Goal: Task Accomplishment & Management: Manage account settings

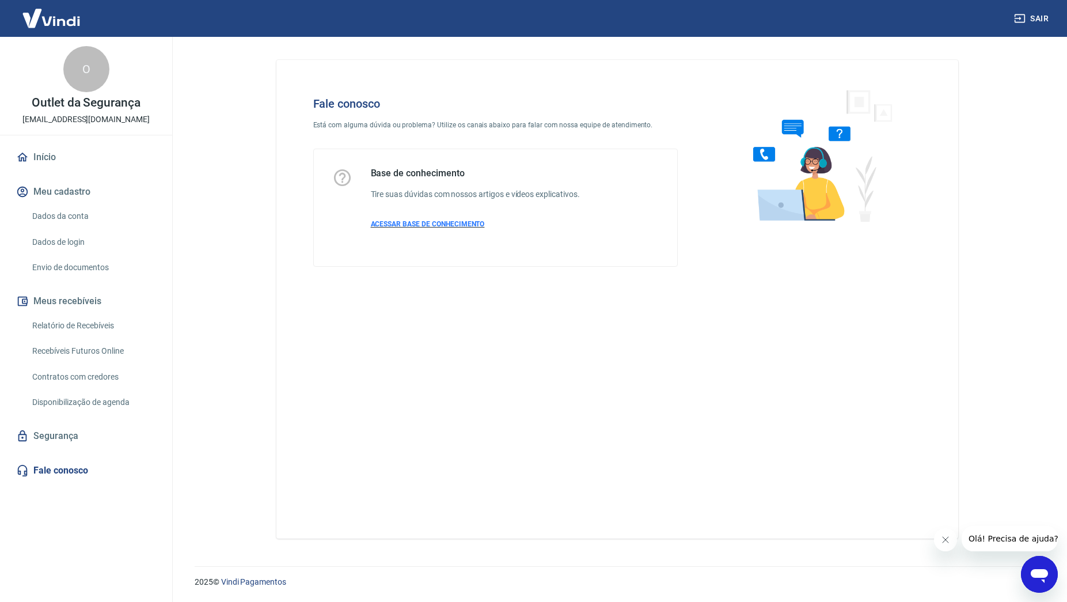
click at [402, 222] on span "ACESSAR BASE DE CONHECIMENTO" at bounding box center [428, 224] width 114 height 8
click at [65, 213] on link "Dados da conta" at bounding box center [93, 217] width 131 height 24
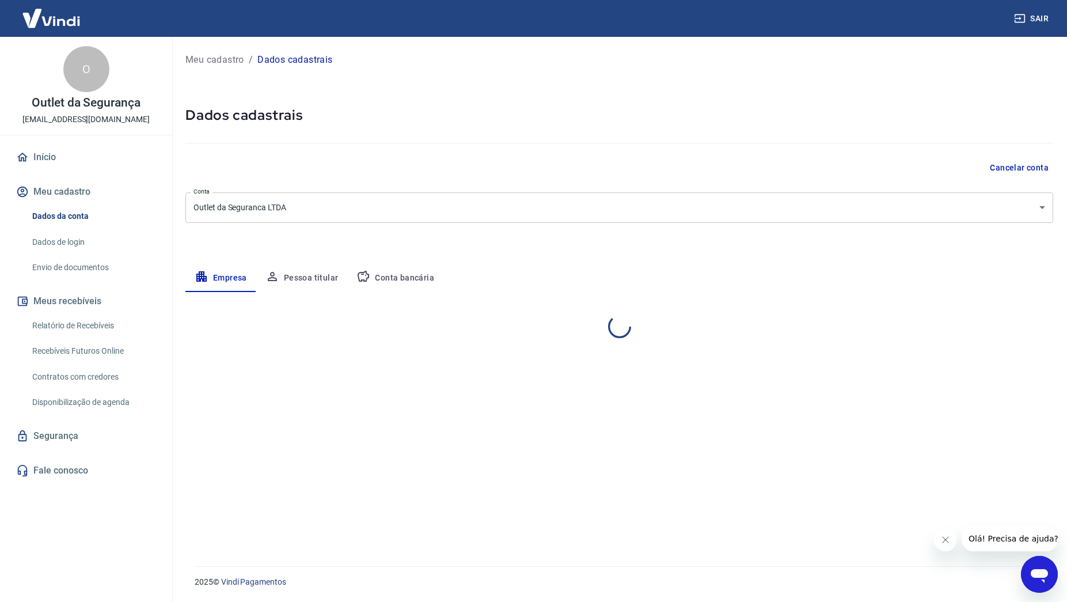
select select "SP"
select select "business"
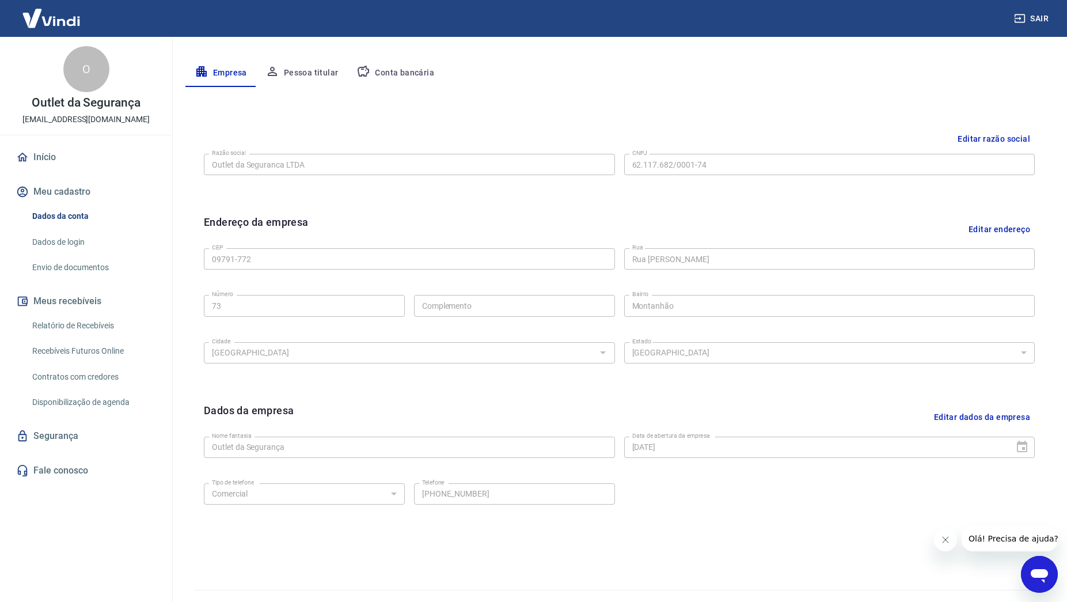
scroll to position [229, 0]
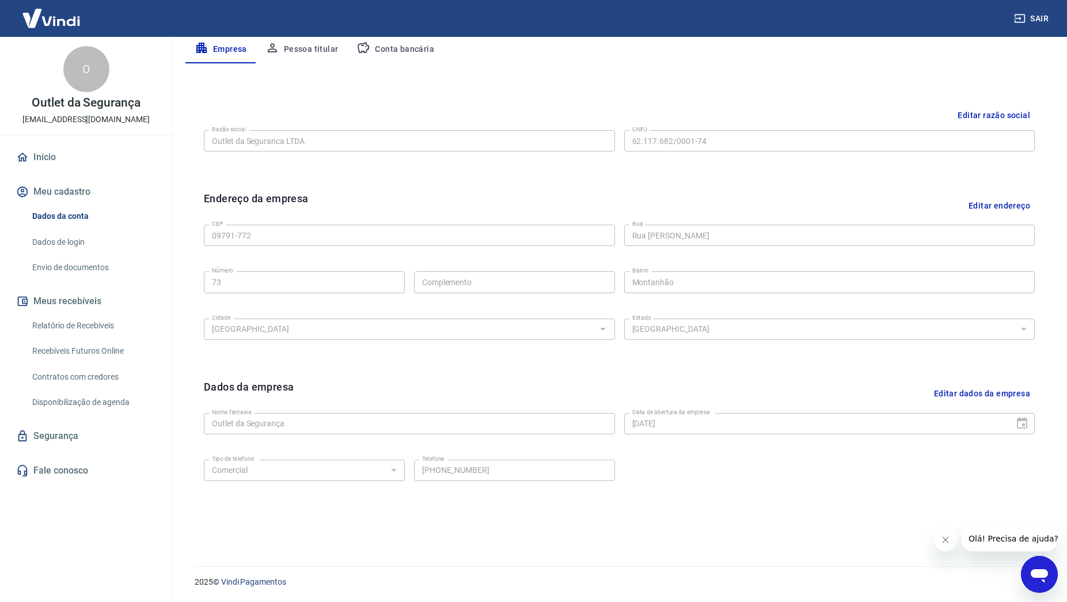
click at [75, 263] on link "Envio de documentos" at bounding box center [93, 268] width 131 height 24
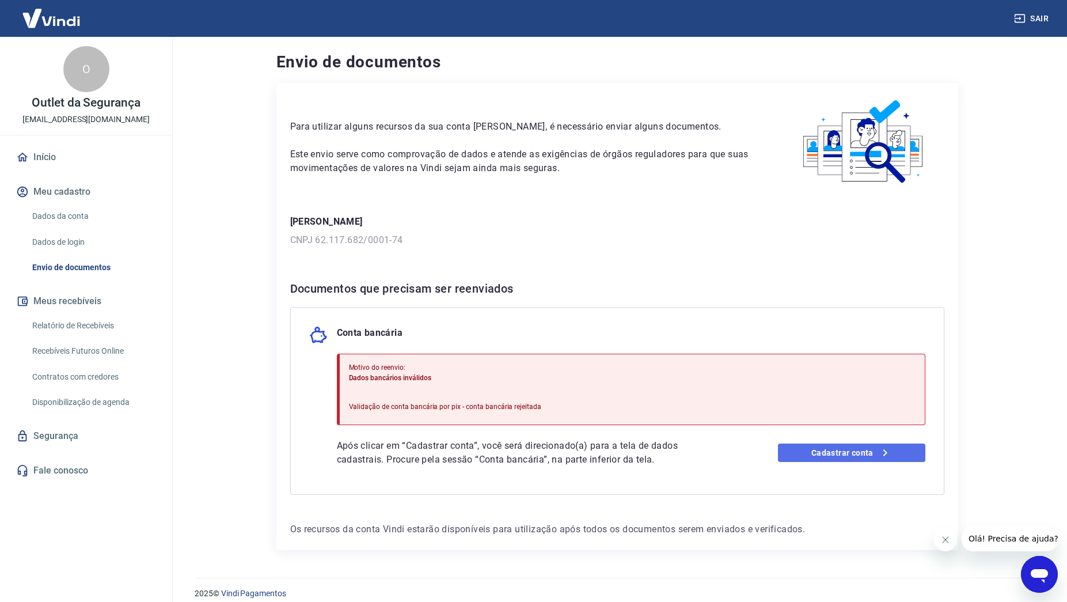
click at [860, 449] on link "Cadastrar conta" at bounding box center [851, 453] width 147 height 18
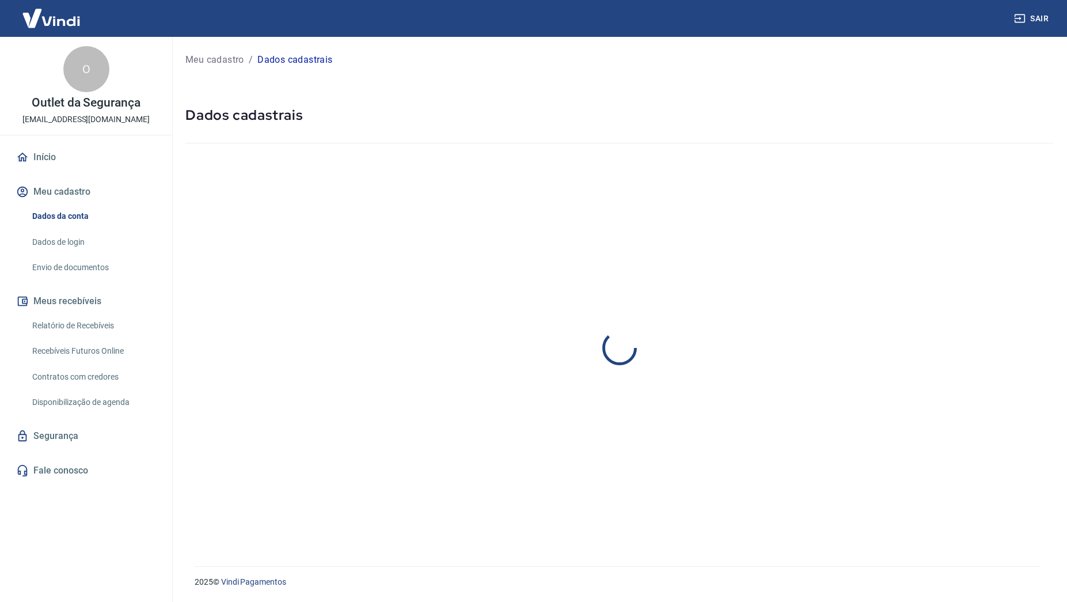
select select "SP"
select select "business"
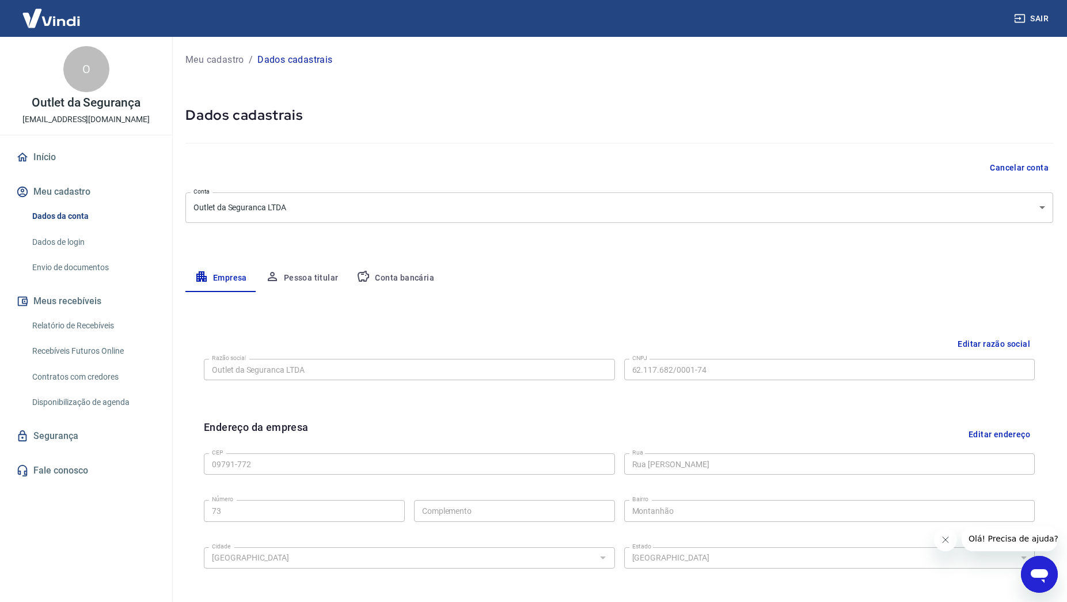
click at [389, 282] on button "Conta bancária" at bounding box center [395, 278] width 96 height 28
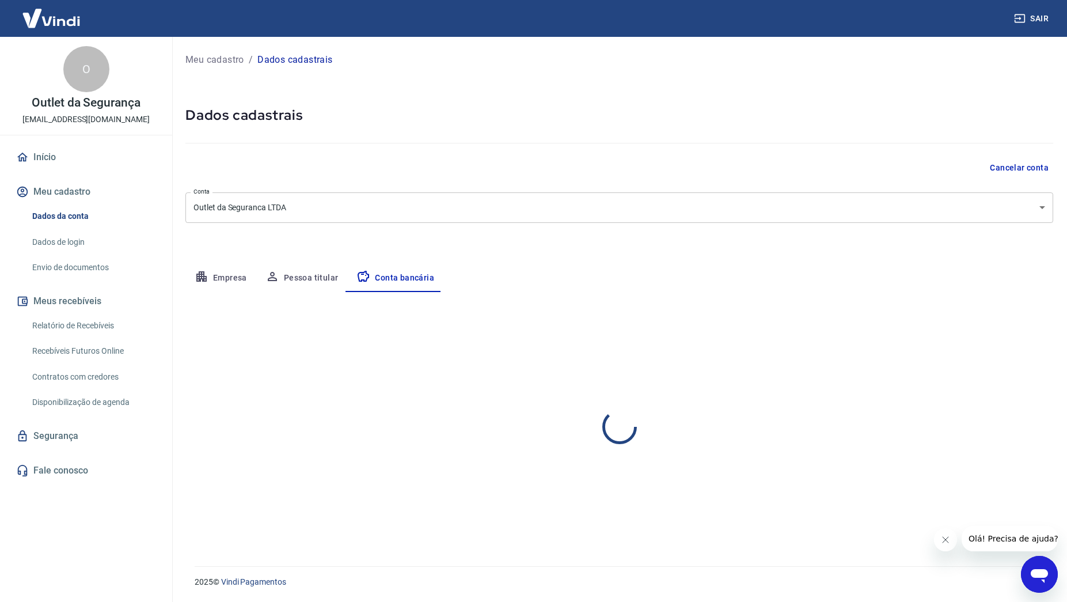
select select "1"
click at [978, 324] on button "Editar conta bancária" at bounding box center [1005, 326] width 96 height 22
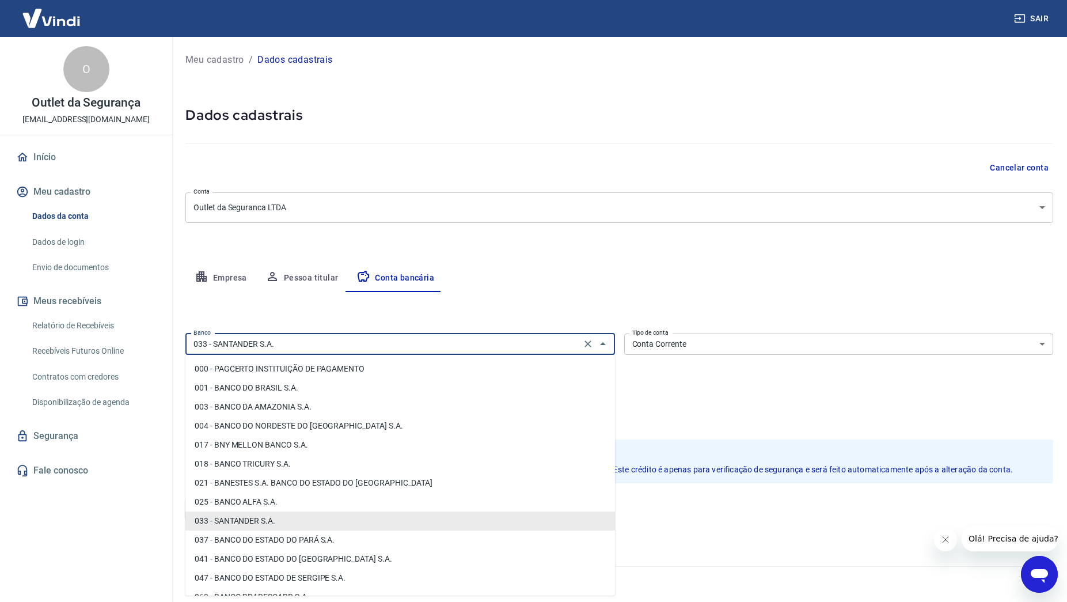
click at [332, 343] on input "033 - SANTANDER S.A." at bounding box center [383, 344] width 389 height 14
click at [336, 324] on div "Editar conta bancária Banco 033 - SANTANDER S.A. Banco Tipo de conta Conta Corr…" at bounding box center [619, 415] width 868 height 247
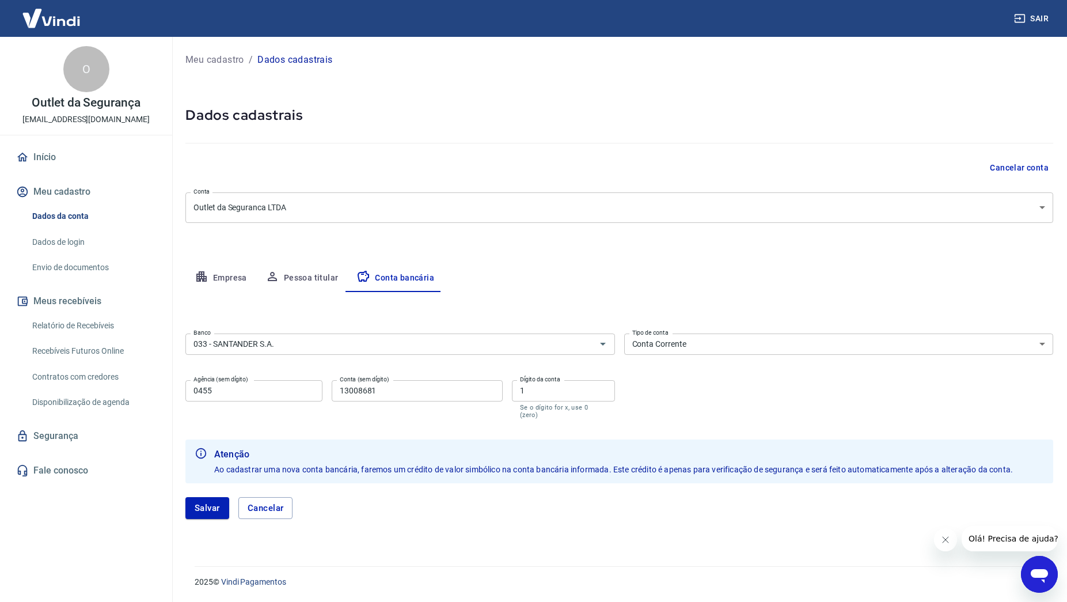
click at [680, 342] on select "Conta Corrente Conta Poupança" at bounding box center [839, 344] width 430 height 21
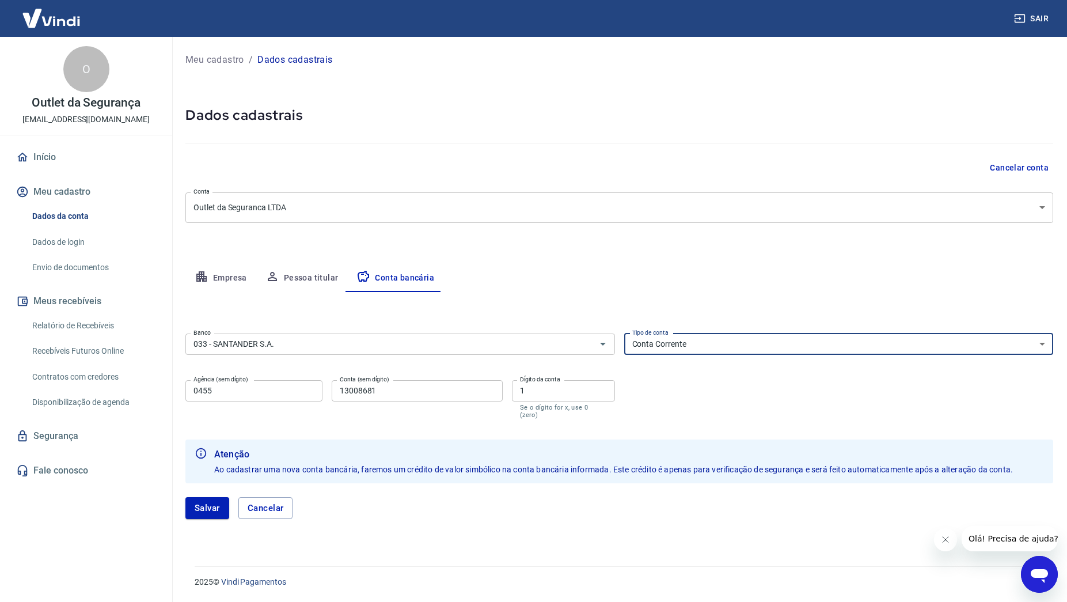
click at [624, 334] on select "Conta Corrente Conta Poupança" at bounding box center [839, 344] width 430 height 21
click at [341, 389] on input "13008681" at bounding box center [417, 390] width 171 height 21
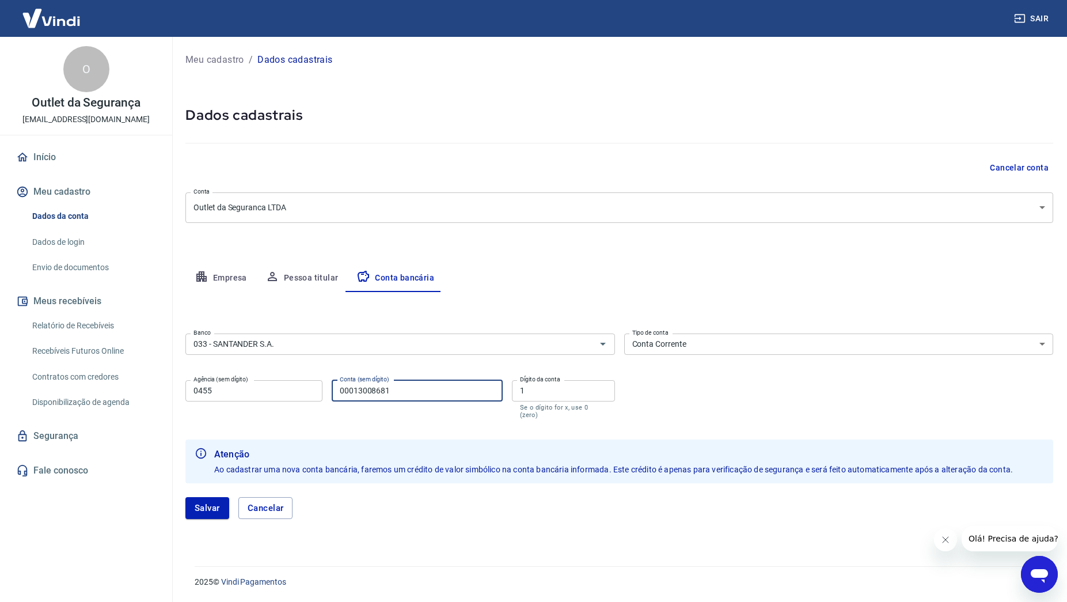
type input "00013008681"
click at [421, 418] on form "Banco 033 - SANTANDER S.A. Banco Tipo de conta Conta Corrente Conta Poupança Ti…" at bounding box center [619, 431] width 868 height 204
click at [402, 387] on input "00013008681" at bounding box center [417, 390] width 171 height 21
click at [219, 498] on button "Salvar" at bounding box center [207, 508] width 44 height 22
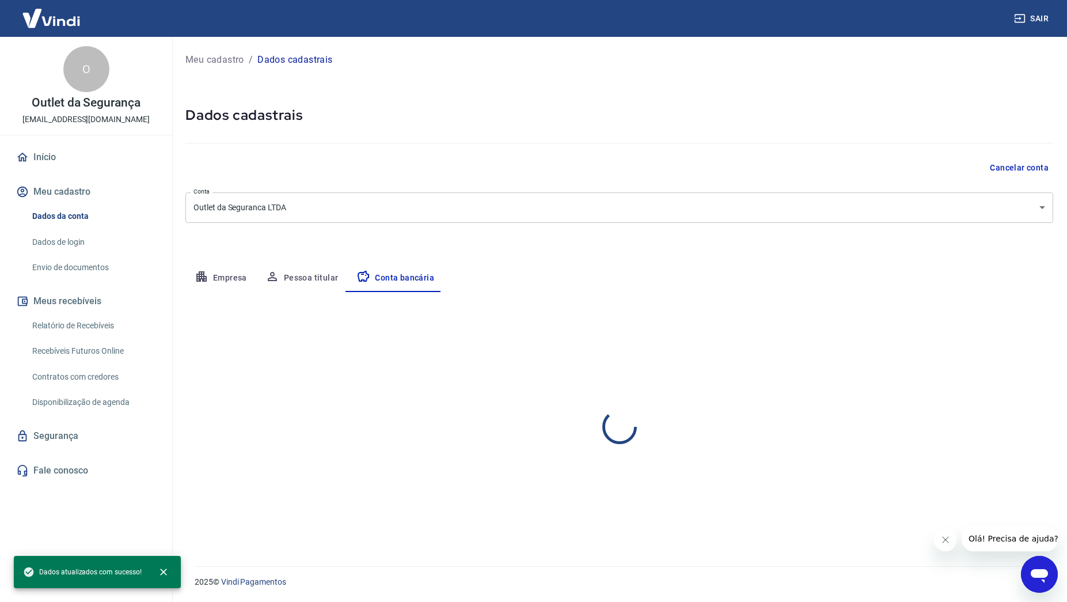
select select "1"
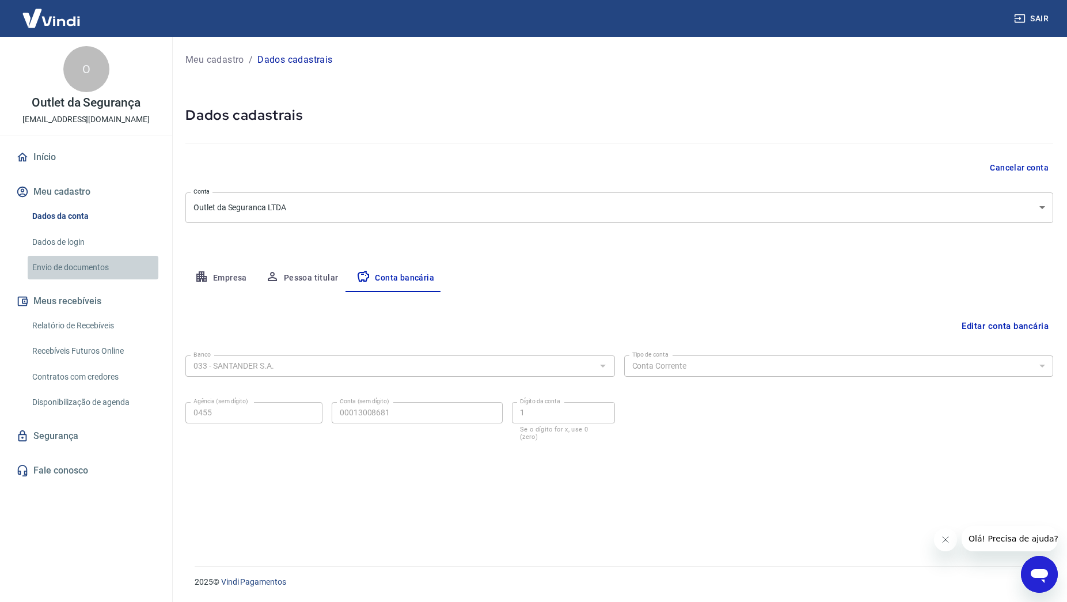
click at [100, 265] on link "Envio de documentos" at bounding box center [93, 268] width 131 height 24
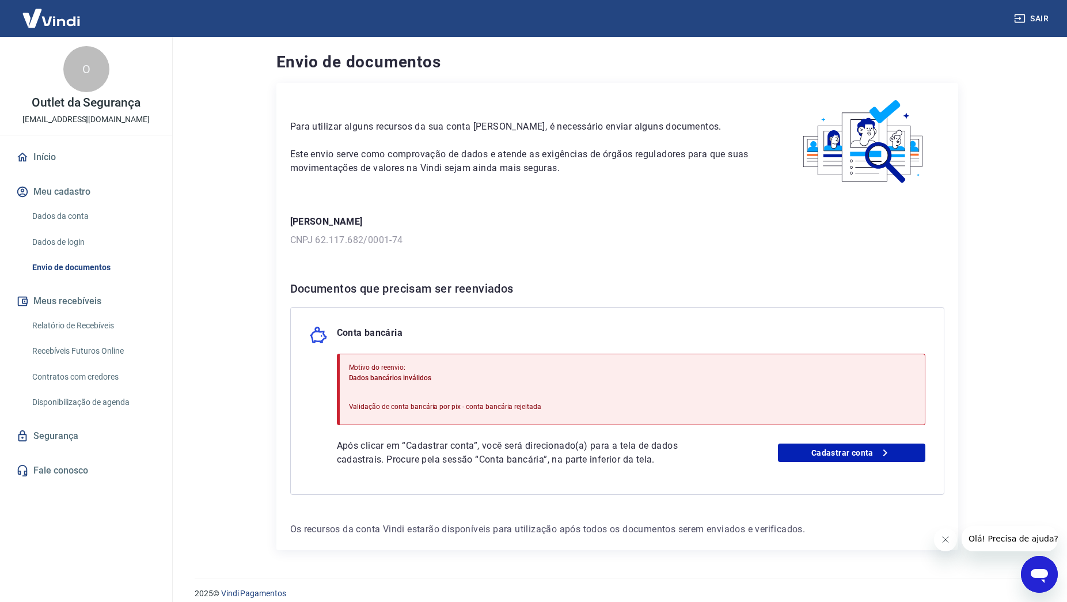
click at [507, 397] on div "Motivo do reenvio: Dados bancários inválidos Validação de conta bancária por pi…" at bounding box center [445, 389] width 193 height 63
drag, startPoint x: 362, startPoint y: 369, endPoint x: 400, endPoint y: 373, distance: 37.7
click at [400, 373] on div "Motivo do reenvio: Dados bancários inválidos" at bounding box center [445, 372] width 193 height 21
drag, startPoint x: 474, startPoint y: 407, endPoint x: 426, endPoint y: 403, distance: 48.6
click at [426, 403] on p "Validação de conta bancária por pix - conta bancária rejeitada" at bounding box center [445, 407] width 193 height 10
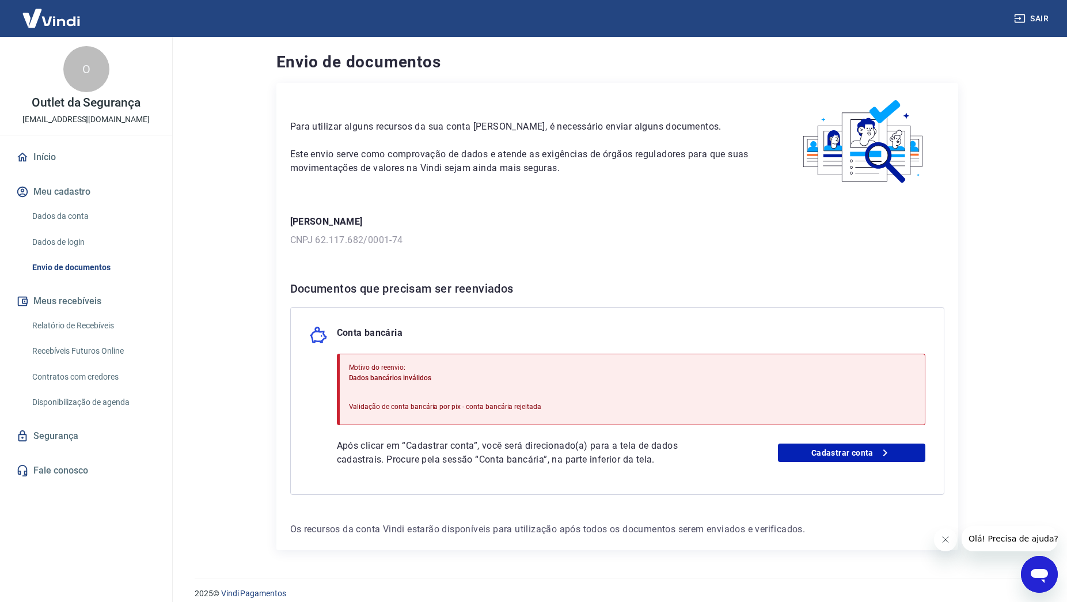
click at [532, 404] on p "Validação de conta bancária por pix - conta bancária rejeitada" at bounding box center [445, 407] width 193 height 10
drag, startPoint x: 464, startPoint y: 407, endPoint x: 584, endPoint y: 403, distance: 120.4
click at [584, 403] on div "Motivo do reenvio: Dados bancários inválidos Validação de conta bancária por pi…" at bounding box center [631, 389] width 589 height 71
copy p "conta bancária rejeitada"
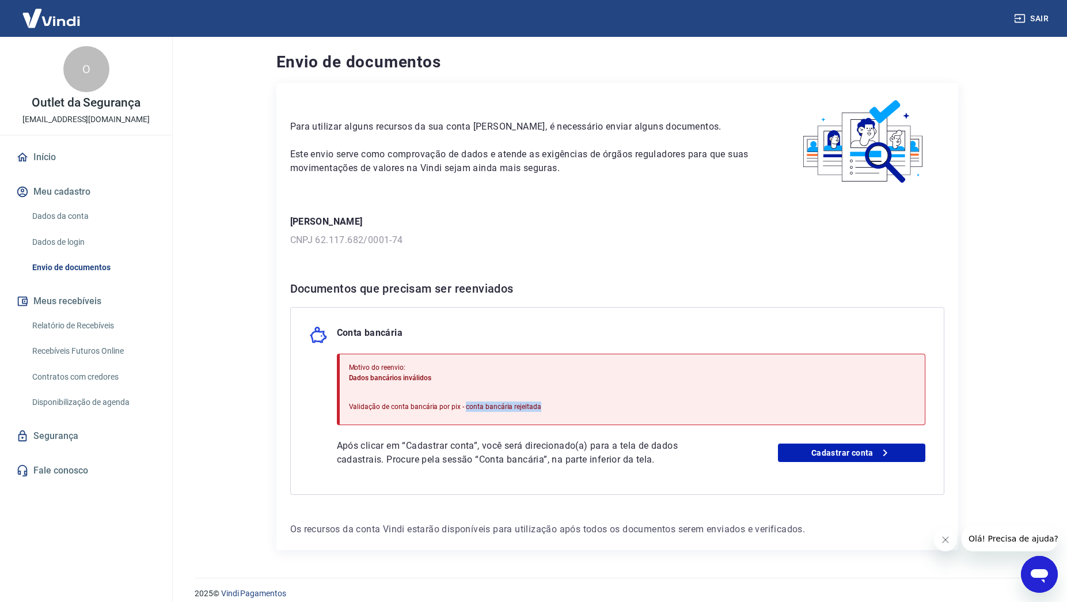
click at [44, 157] on link "Início" at bounding box center [86, 157] width 145 height 25
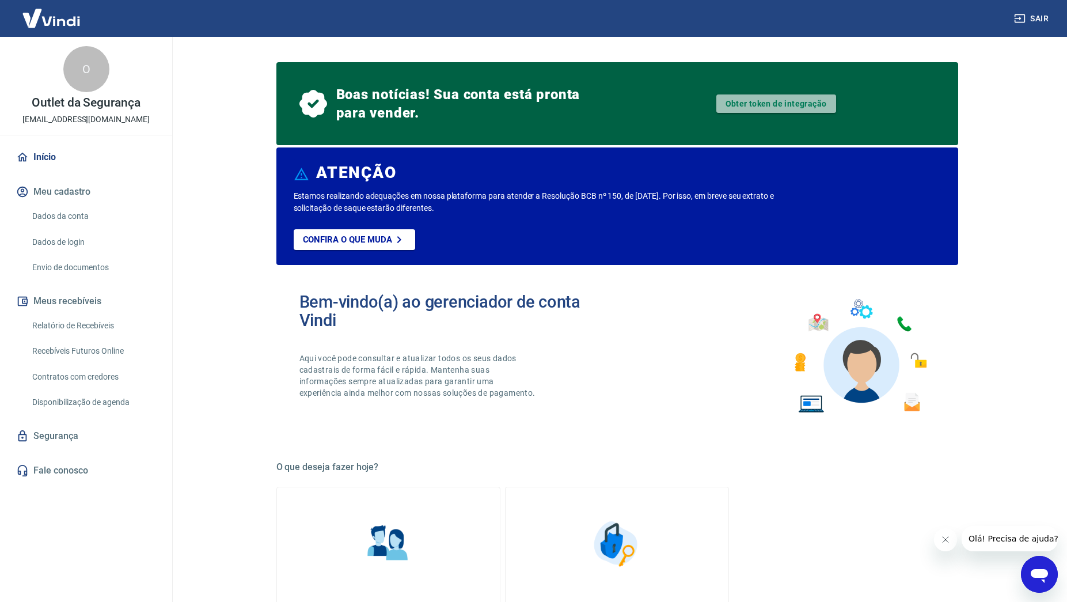
click at [752, 103] on link "Obter token de integração" at bounding box center [777, 103] width 120 height 18
